Goal: Navigation & Orientation: Understand site structure

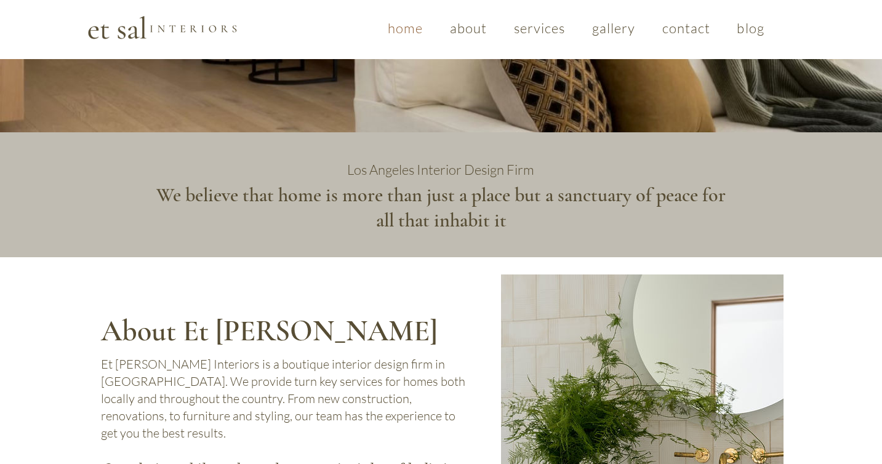
scroll to position [312, 0]
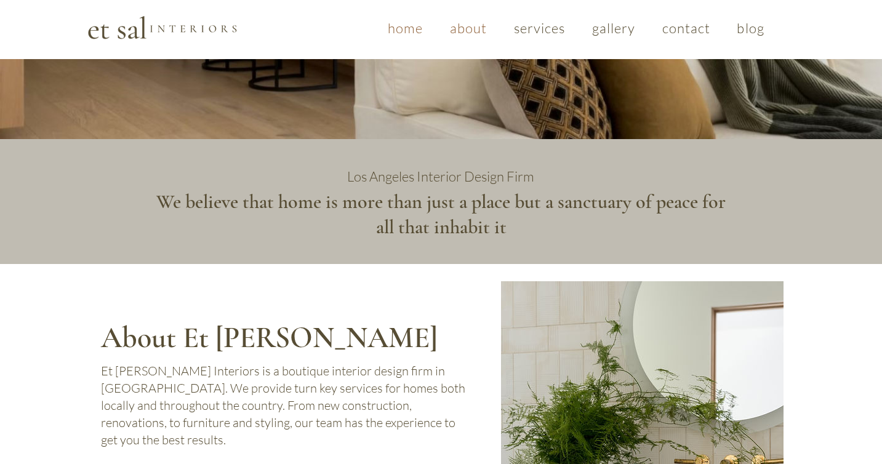
click at [466, 23] on span "about" at bounding box center [469, 28] width 38 height 17
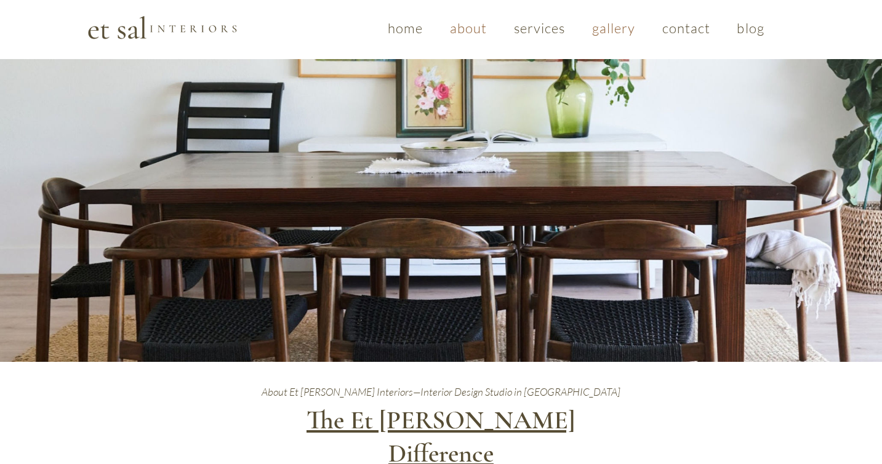
click at [609, 26] on span "gallery" at bounding box center [614, 28] width 44 height 17
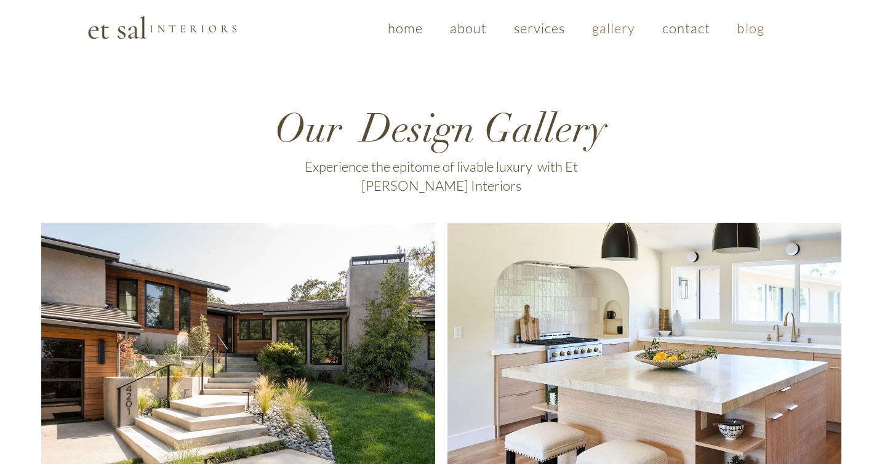
click at [748, 27] on span "blog" at bounding box center [750, 28] width 27 height 17
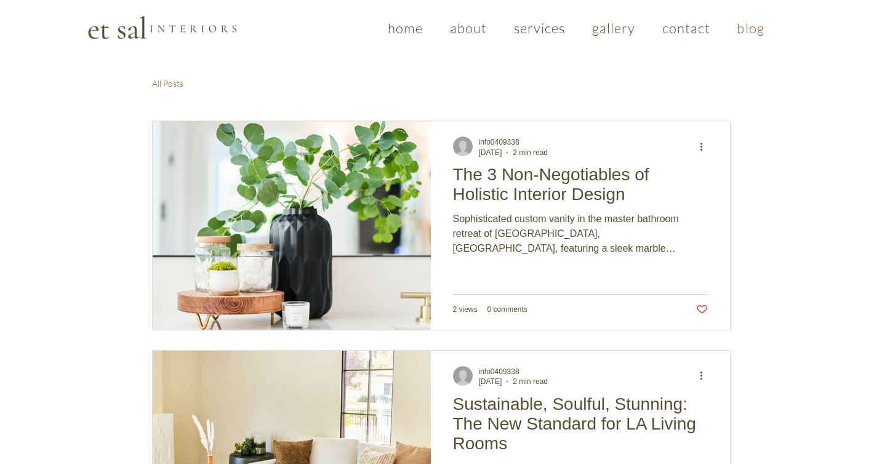
scroll to position [55, 0]
